Goal: Task Accomplishment & Management: Manage account settings

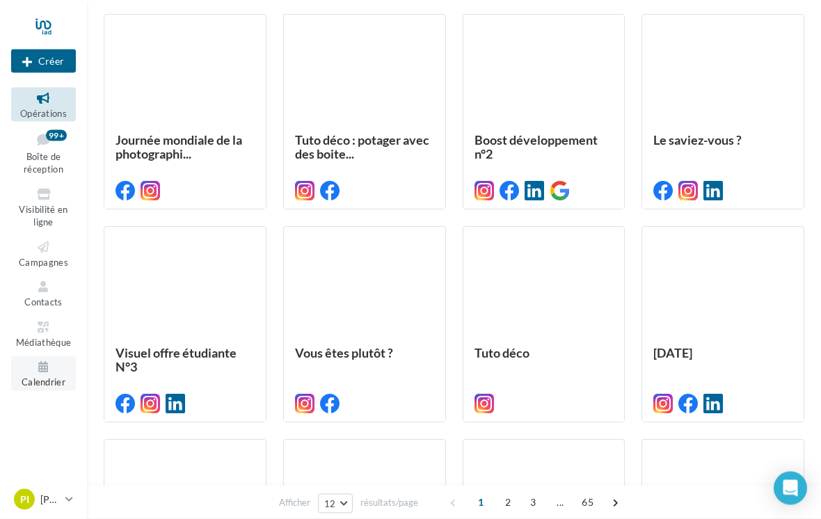
scroll to position [363, 0]
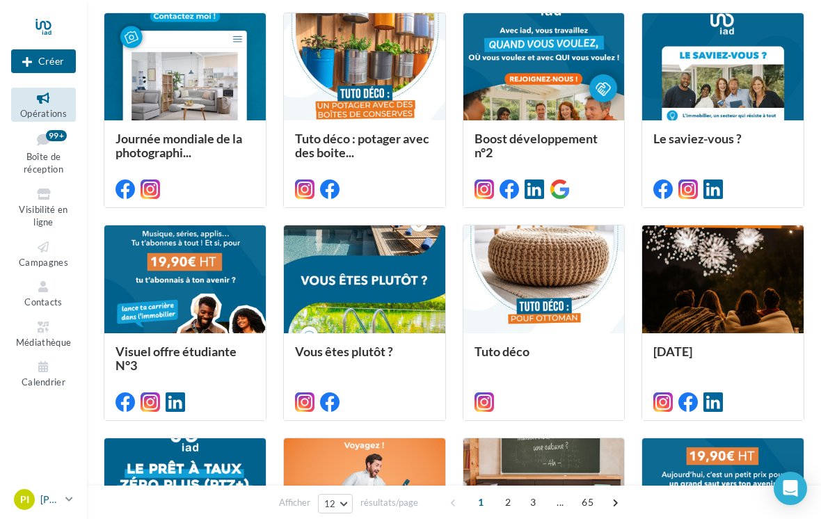
click at [45, 507] on p "[PERSON_NAME]" at bounding box center [49, 500] width 19 height 14
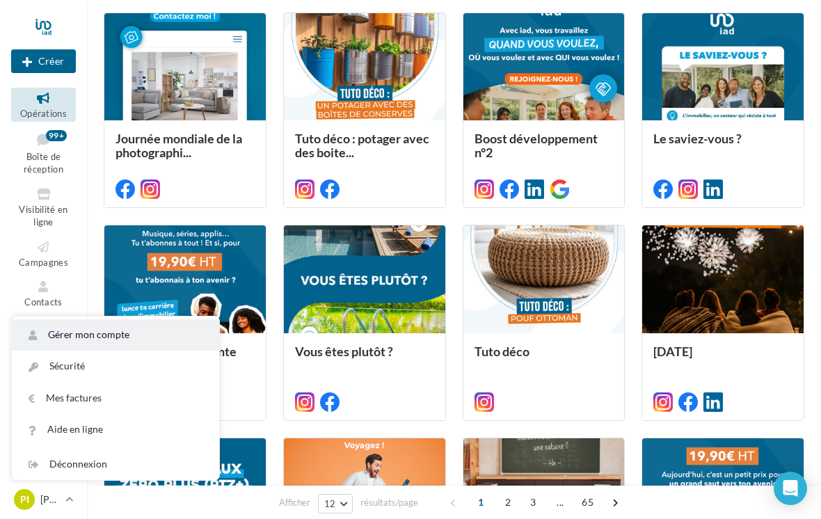
click at [84, 351] on link "Gérer mon compte" at bounding box center [115, 335] width 207 height 31
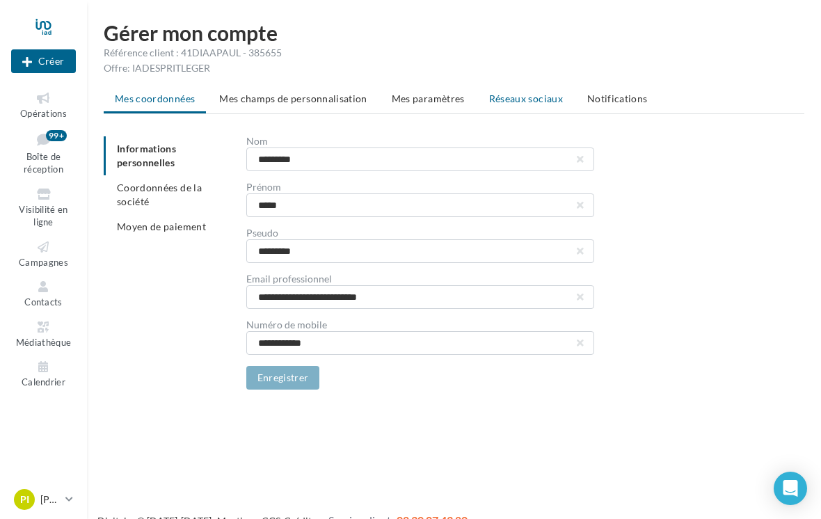
click at [537, 102] on span "Réseaux sociaux" at bounding box center [526, 99] width 74 height 12
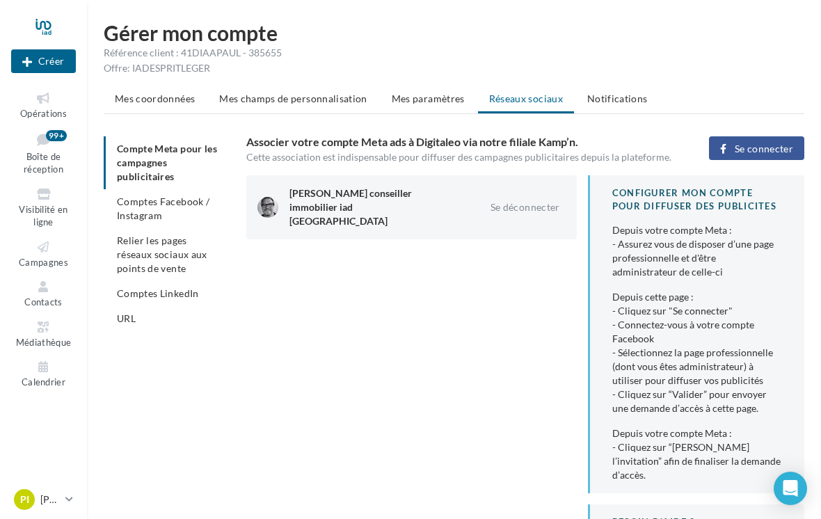
click at [174, 298] on span "Comptes LinkedIn" at bounding box center [158, 294] width 82 height 12
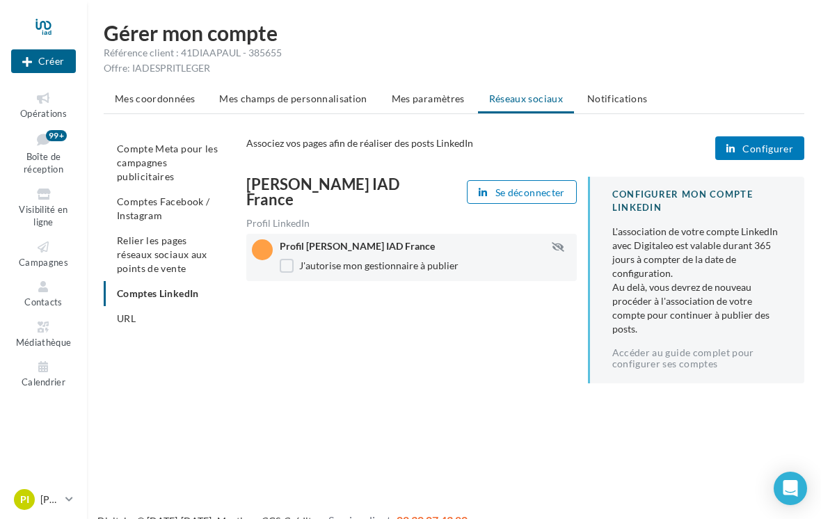
click at [782, 150] on span "Configurer" at bounding box center [768, 148] width 51 height 11
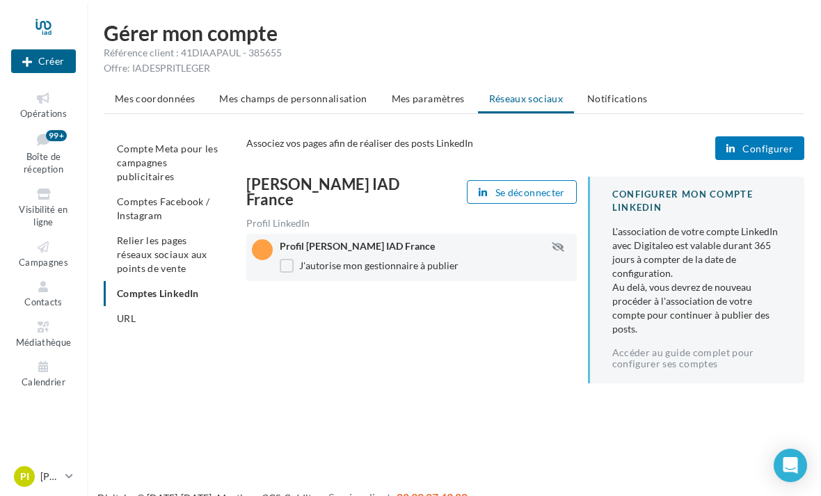
click at [782, 151] on span "Configurer" at bounding box center [768, 148] width 51 height 11
click at [756, 147] on span "Configurer" at bounding box center [768, 148] width 51 height 11
click at [762, 145] on span "Configurer" at bounding box center [768, 148] width 51 height 11
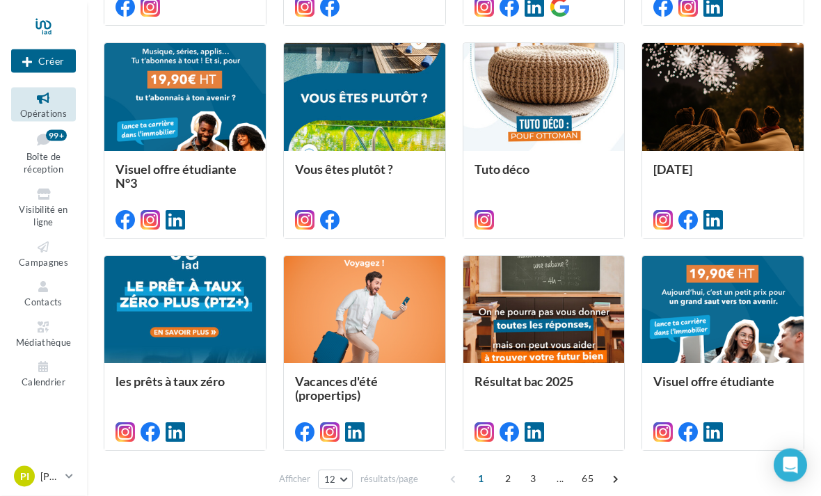
scroll to position [567, 0]
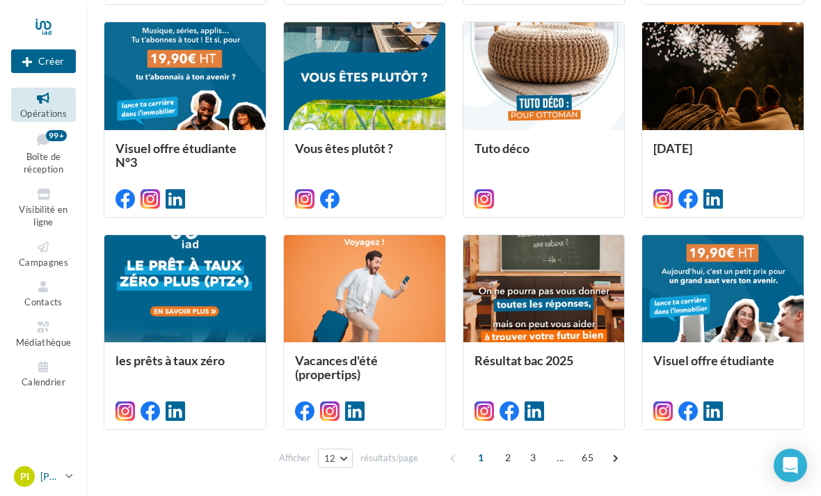
click at [38, 487] on div "PI Paulo IAD [EMAIL_ADDRESS][PERSON_NAME][DOMAIN_NAME]" at bounding box center [37, 476] width 46 height 21
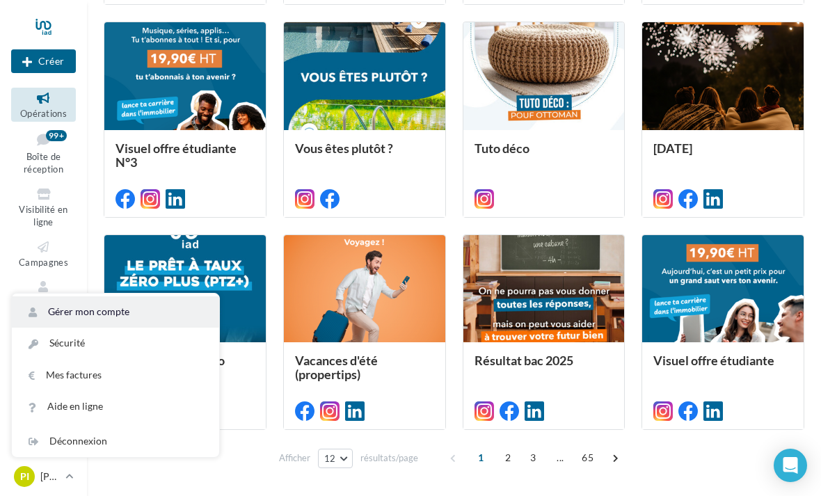
click at [104, 328] on link "Gérer mon compte" at bounding box center [115, 312] width 207 height 31
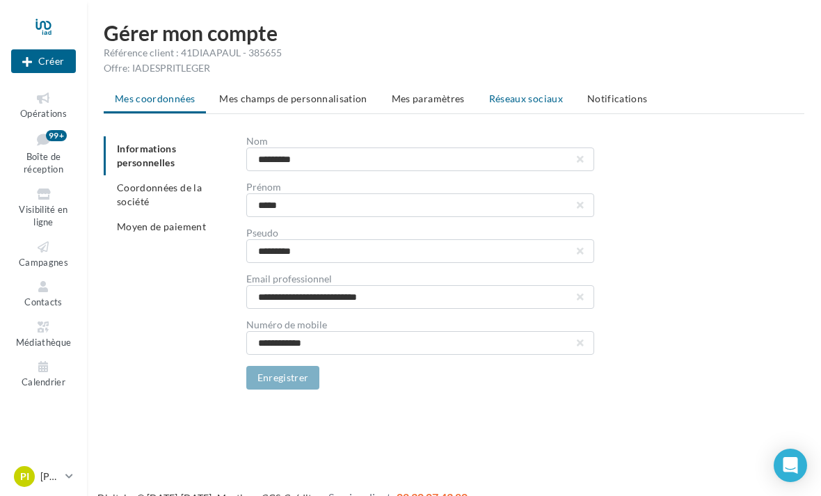
click at [525, 100] on span "Réseaux sociaux" at bounding box center [526, 99] width 74 height 12
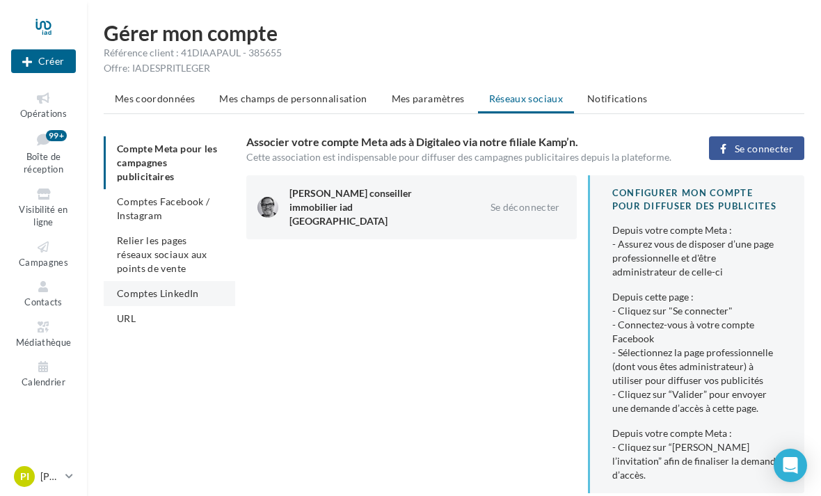
click at [134, 295] on span "Comptes LinkedIn" at bounding box center [158, 294] width 82 height 12
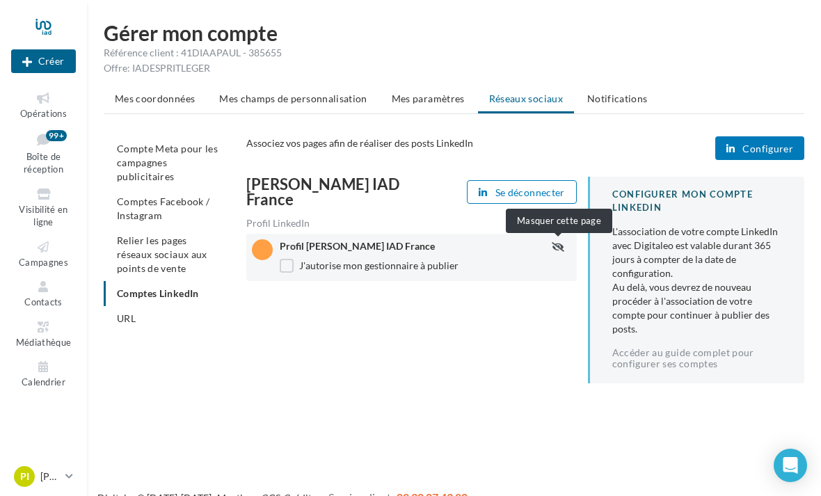
click at [554, 249] on icon "button" at bounding box center [558, 247] width 13 height 10
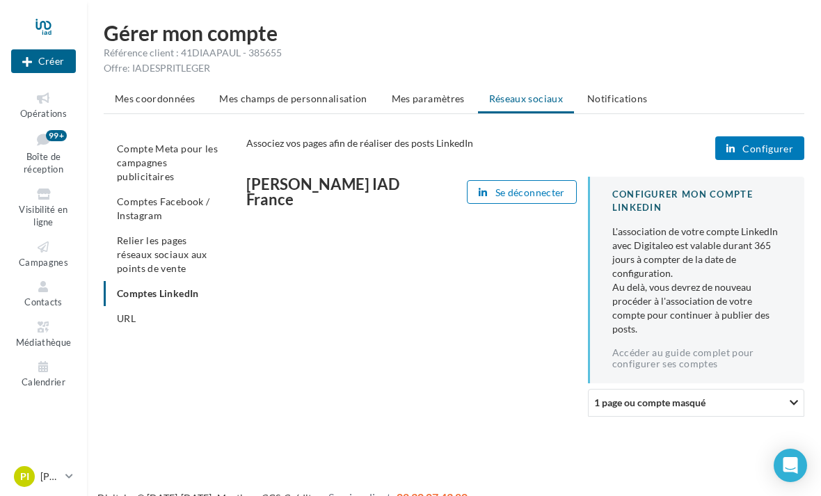
click at [159, 294] on ul "Compte Meta pour les campagnes publicitaires Comptes Facebook / Instagram Relie…" at bounding box center [170, 233] width 132 height 195
click at [624, 399] on span "1 page ou compte masqué" at bounding box center [649, 403] width 111 height 12
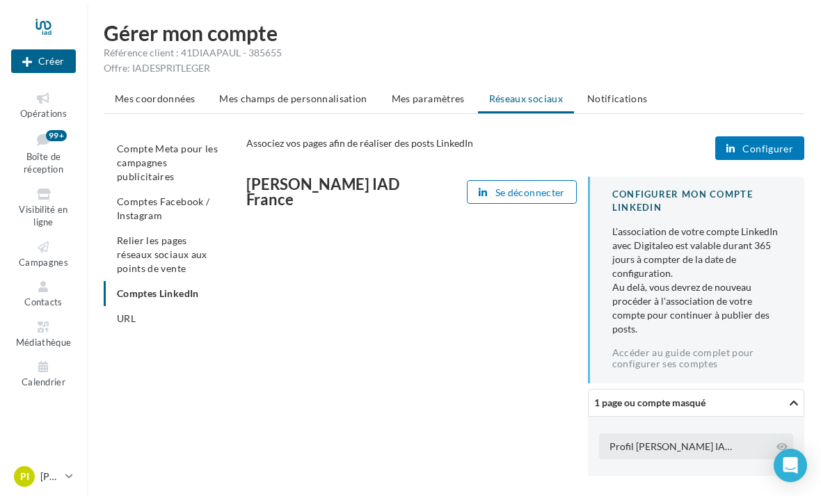
click at [651, 443] on div "Profil Paulo Fernandes IAD France" at bounding box center [673, 447] width 127 height 14
click at [784, 442] on icon at bounding box center [782, 447] width 11 height 10
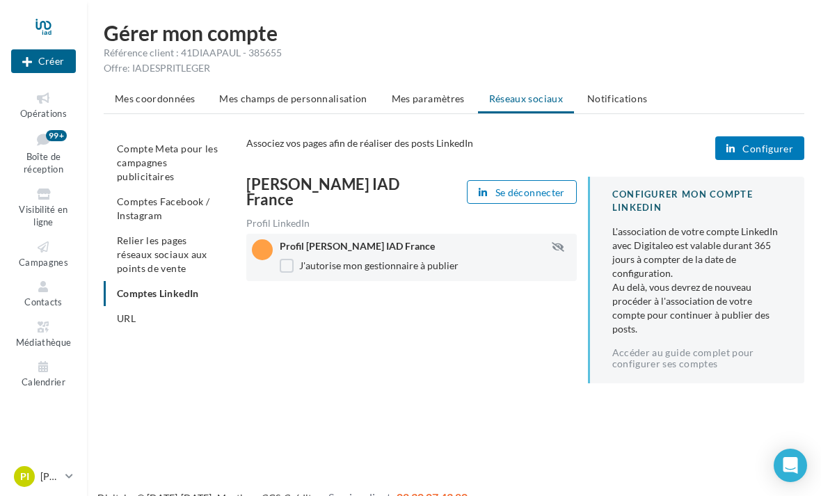
click at [758, 143] on span "Configurer" at bounding box center [768, 148] width 51 height 11
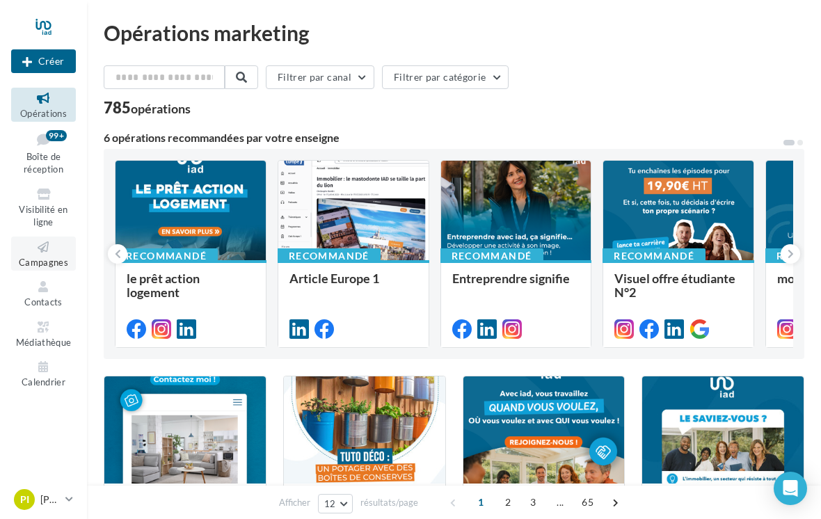
click at [40, 249] on icon at bounding box center [43, 247] width 56 height 16
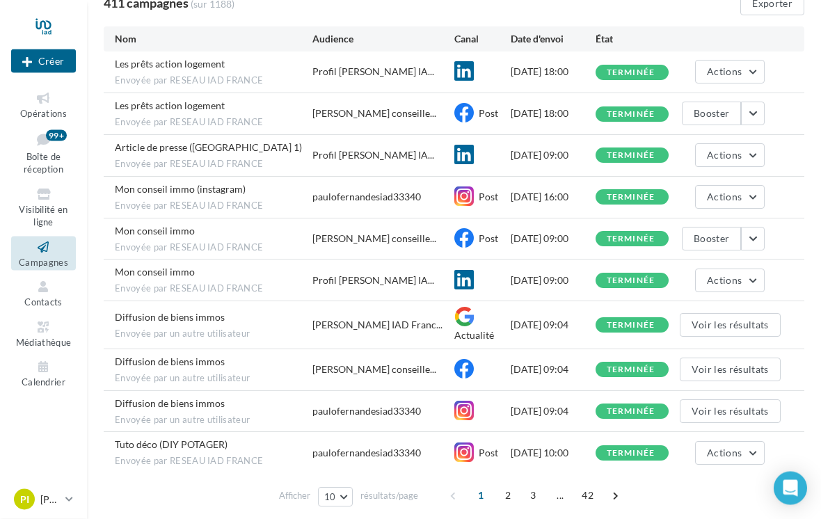
scroll to position [157, 0]
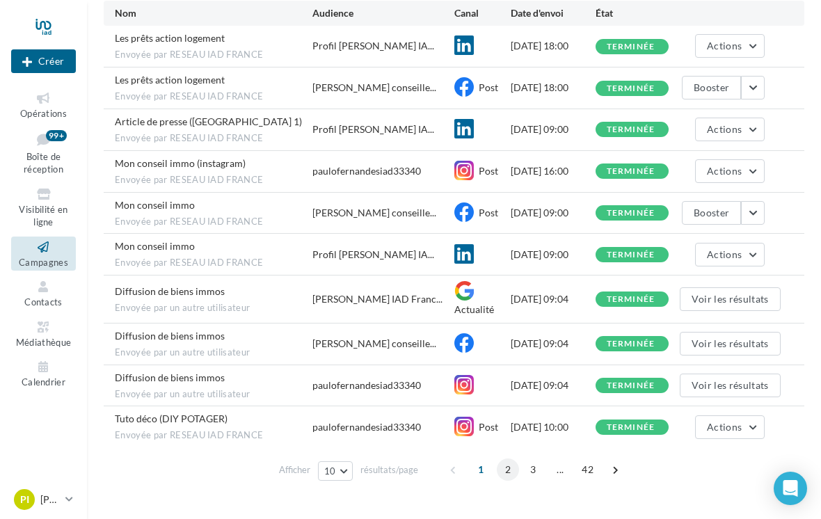
click at [505, 462] on span "2" at bounding box center [508, 470] width 22 height 22
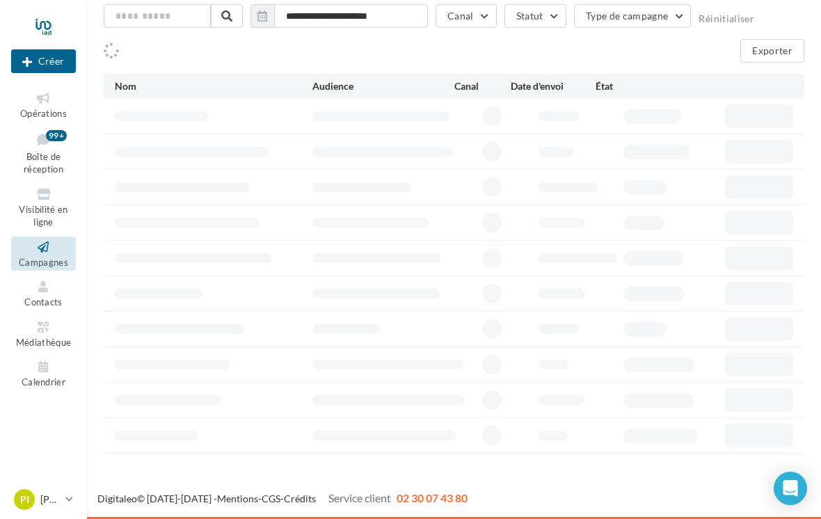
scroll to position [62, 0]
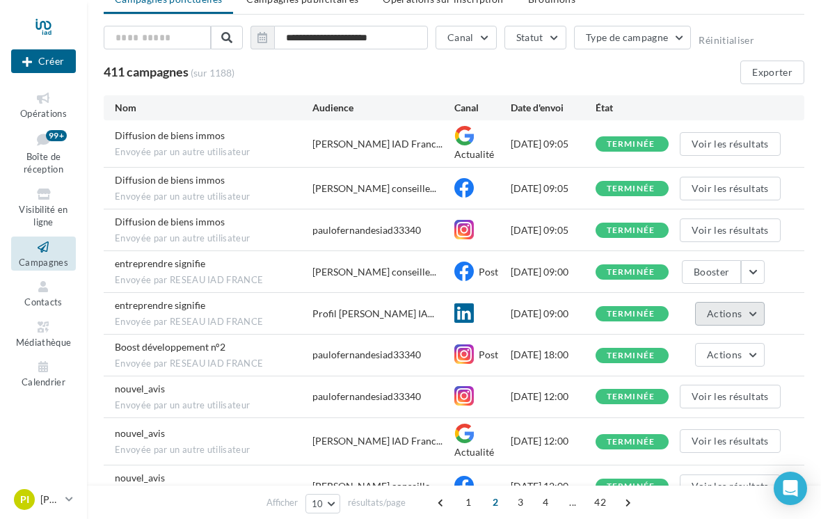
click at [737, 313] on span "Actions" at bounding box center [724, 314] width 35 height 12
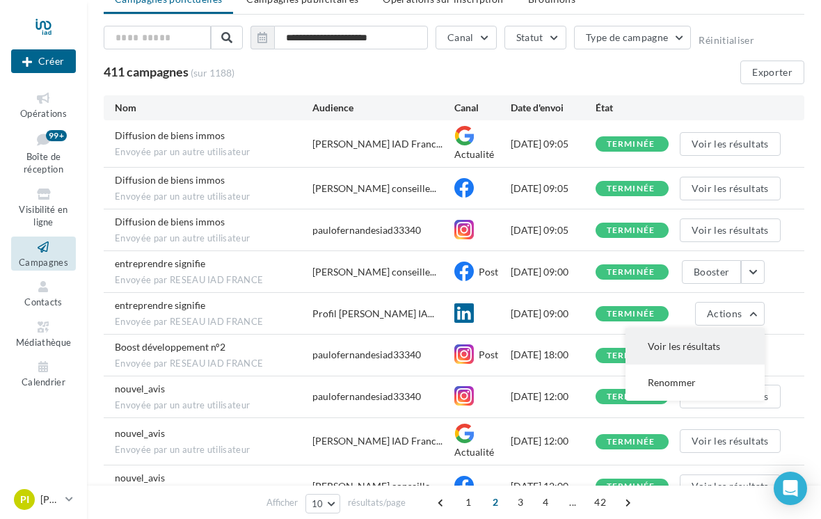
click at [710, 343] on button "Voir les résultats" at bounding box center [695, 347] width 139 height 36
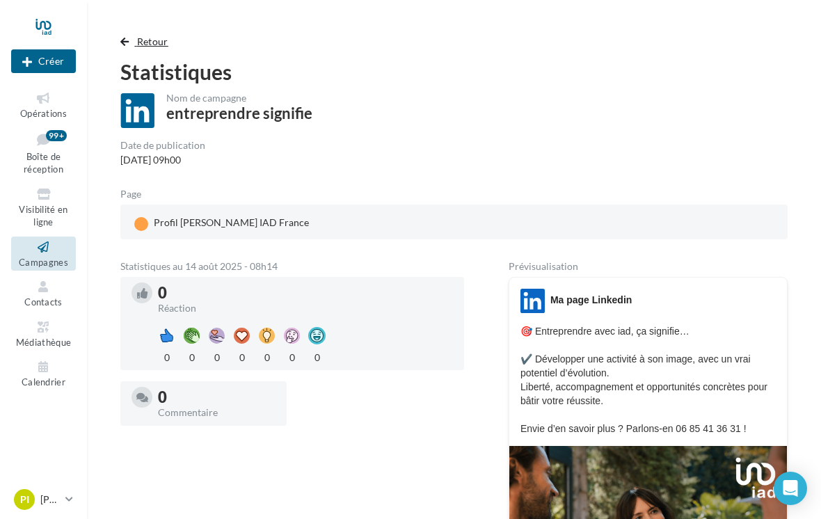
click at [123, 38] on span "button" at bounding box center [124, 42] width 8 height 10
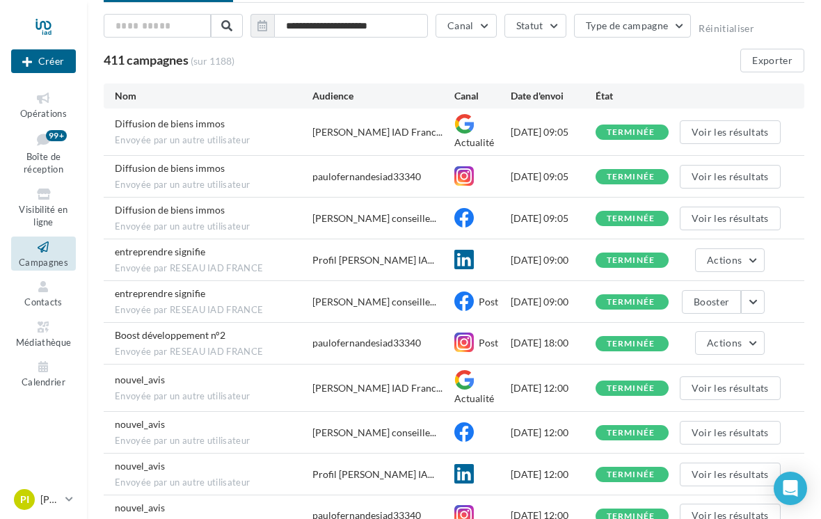
scroll to position [164, 0]
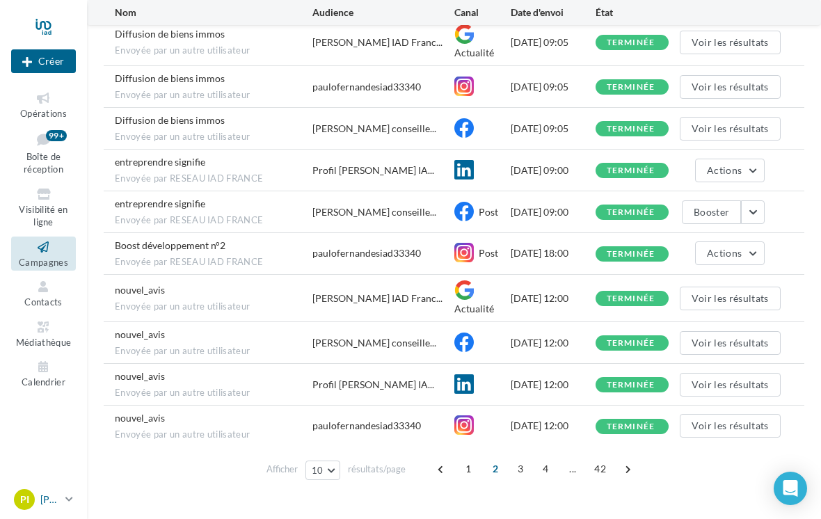
click at [26, 507] on span "PI" at bounding box center [24, 500] width 9 height 14
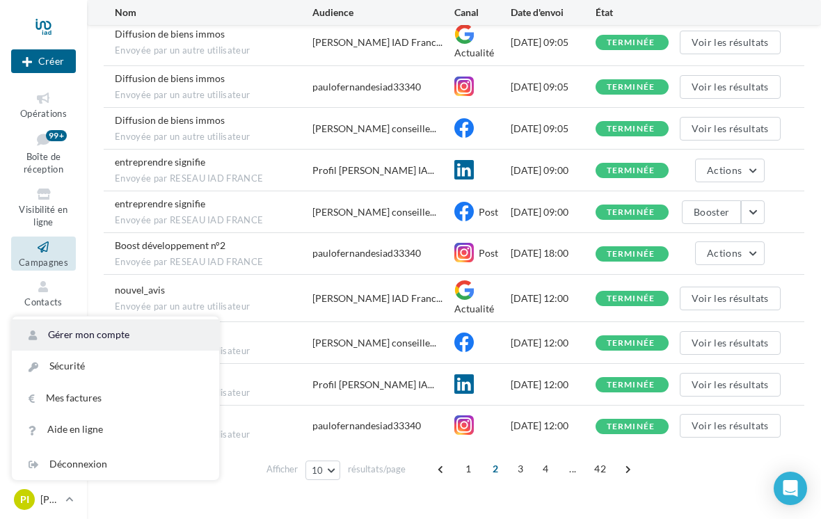
click at [72, 351] on link "Gérer mon compte" at bounding box center [115, 335] width 207 height 31
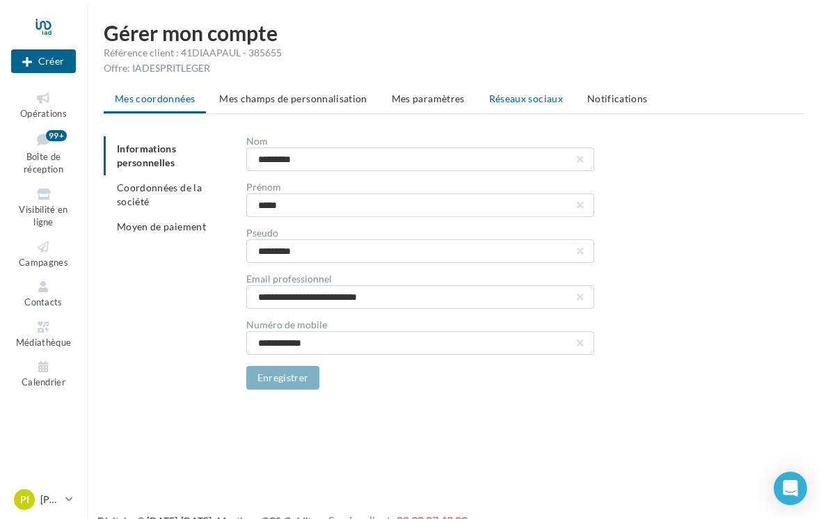
click at [505, 104] on span "Réseaux sociaux" at bounding box center [526, 99] width 74 height 12
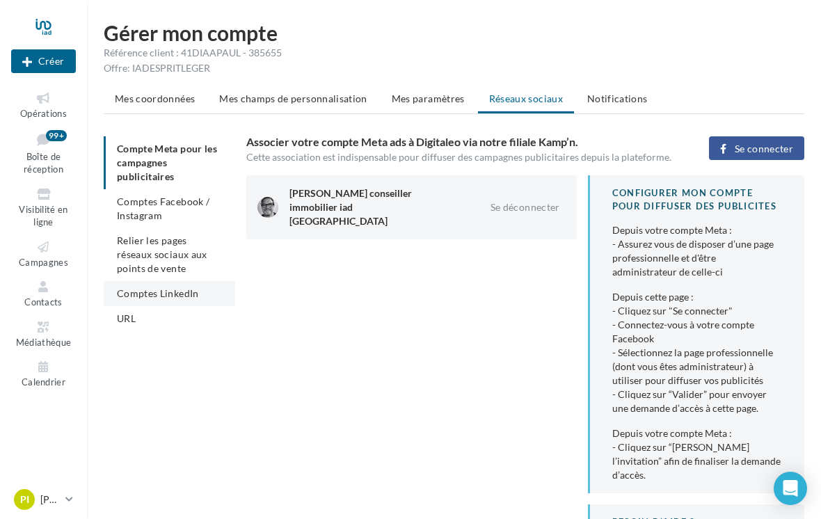
click at [137, 297] on span "Comptes LinkedIn" at bounding box center [158, 294] width 82 height 12
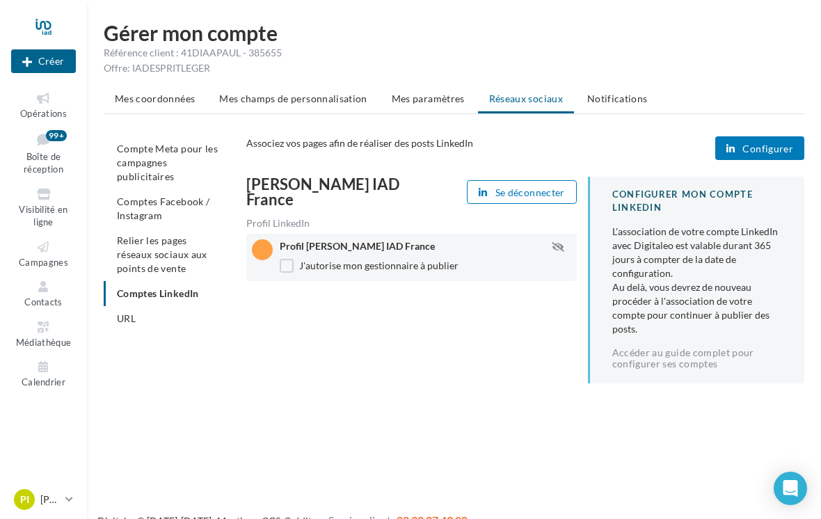
click at [756, 148] on span "Configurer" at bounding box center [768, 148] width 51 height 11
